Goal: Navigation & Orientation: Find specific page/section

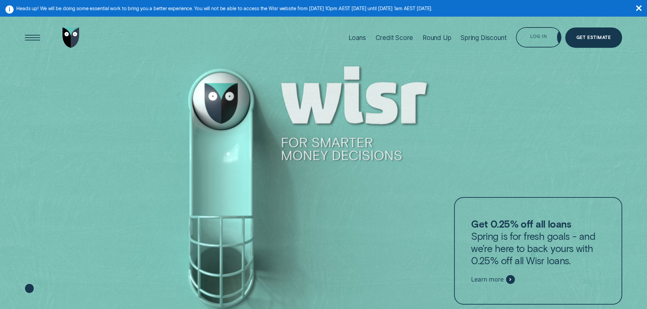
click at [552, 25] on div "Loans Credit Score Round Up Spring Discount Log in Log in Customer Dashboard Vi…" at bounding box center [483, 37] width 278 height 45
click at [549, 34] on div "Log in" at bounding box center [538, 37] width 45 height 20
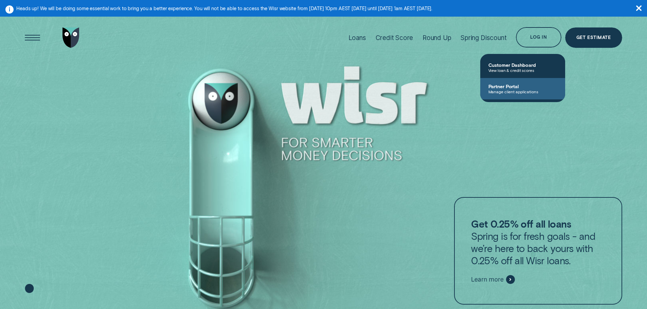
click at [525, 87] on span "Partner Portal" at bounding box center [522, 87] width 69 height 6
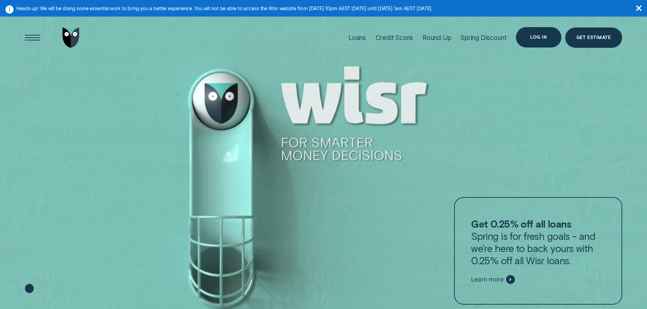
click at [527, 37] on div "Log in" at bounding box center [538, 37] width 45 height 20
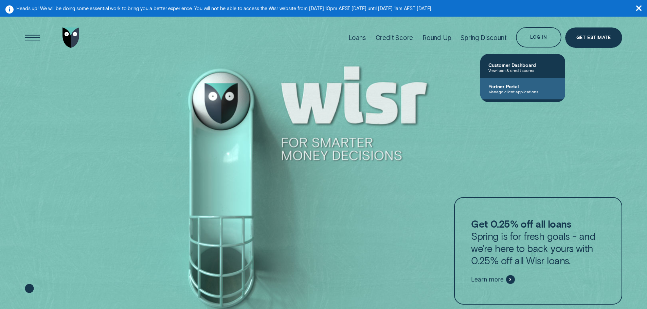
click at [533, 98] on link "Partner Portal Manage client applications" at bounding box center [522, 88] width 85 height 21
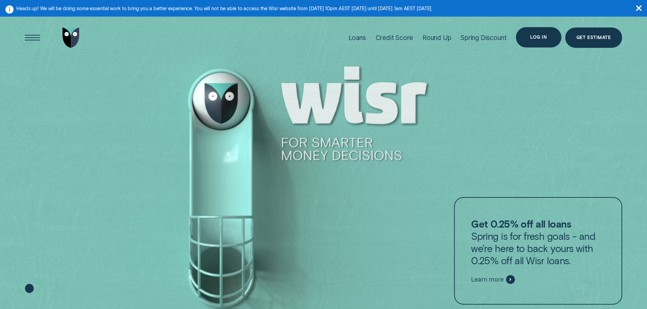
click at [538, 38] on div "Log in" at bounding box center [538, 37] width 17 height 4
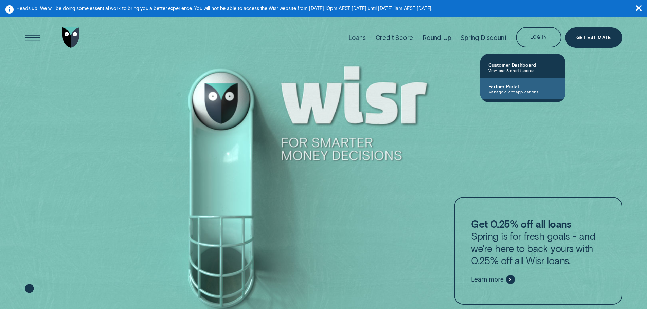
click at [519, 89] on span "Partner Portal" at bounding box center [522, 87] width 69 height 6
